Goal: Browse casually: Explore the website without a specific task or goal

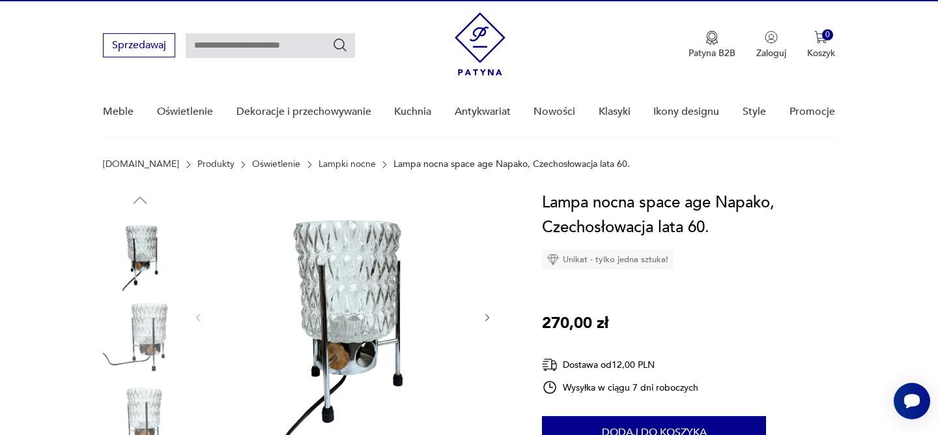
scroll to position [25, 0]
